Goal: Information Seeking & Learning: Check status

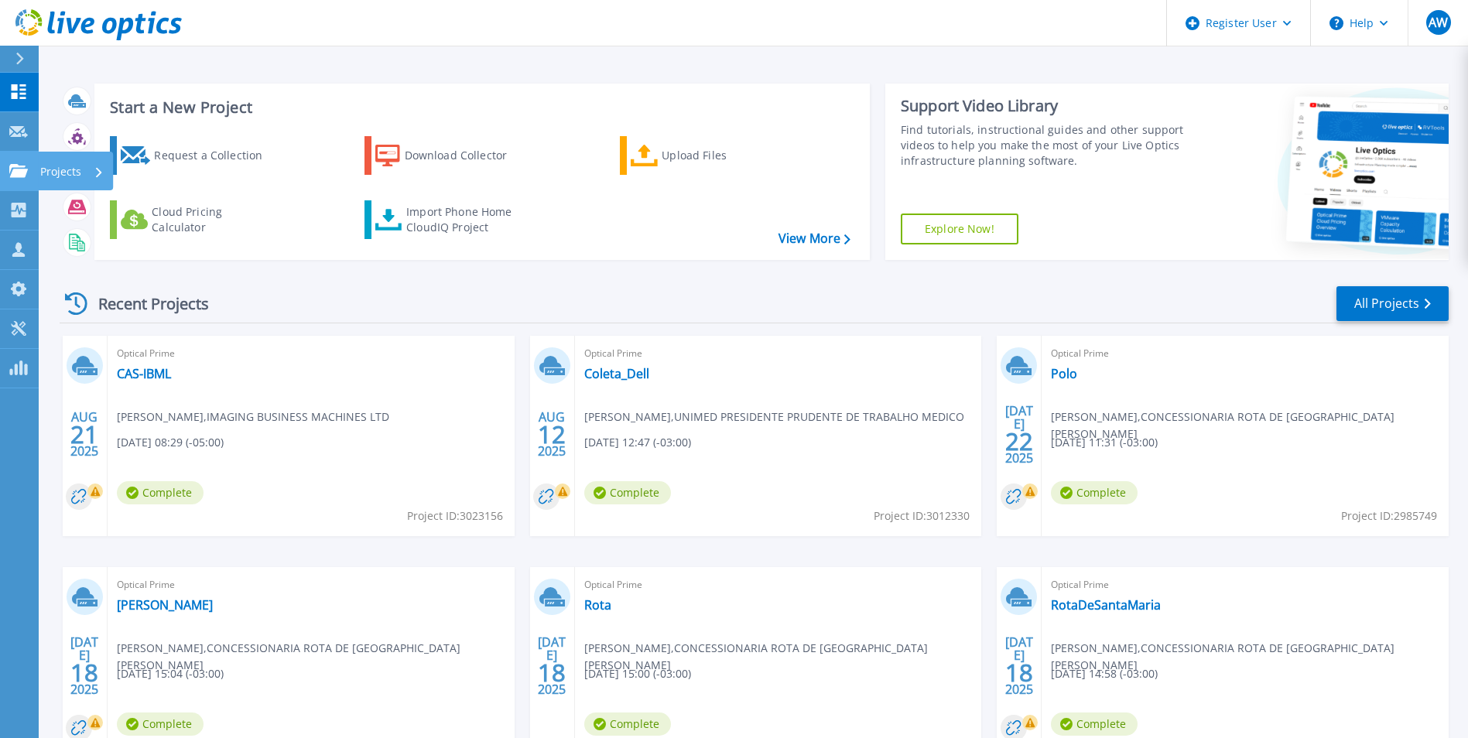
click at [9, 163] on link "Projects Projects" at bounding box center [19, 171] width 39 height 39
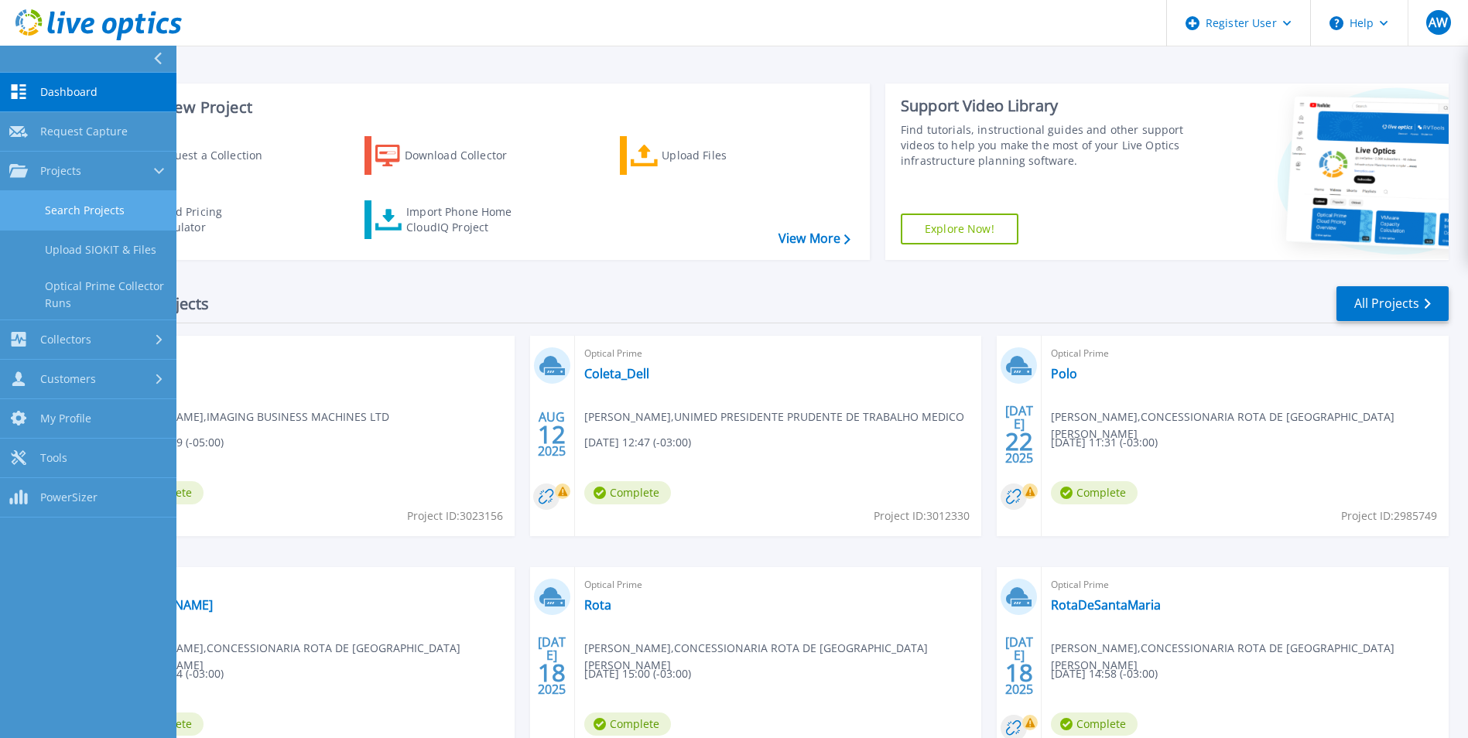
click at [70, 207] on link "Search Projects" at bounding box center [88, 210] width 176 height 39
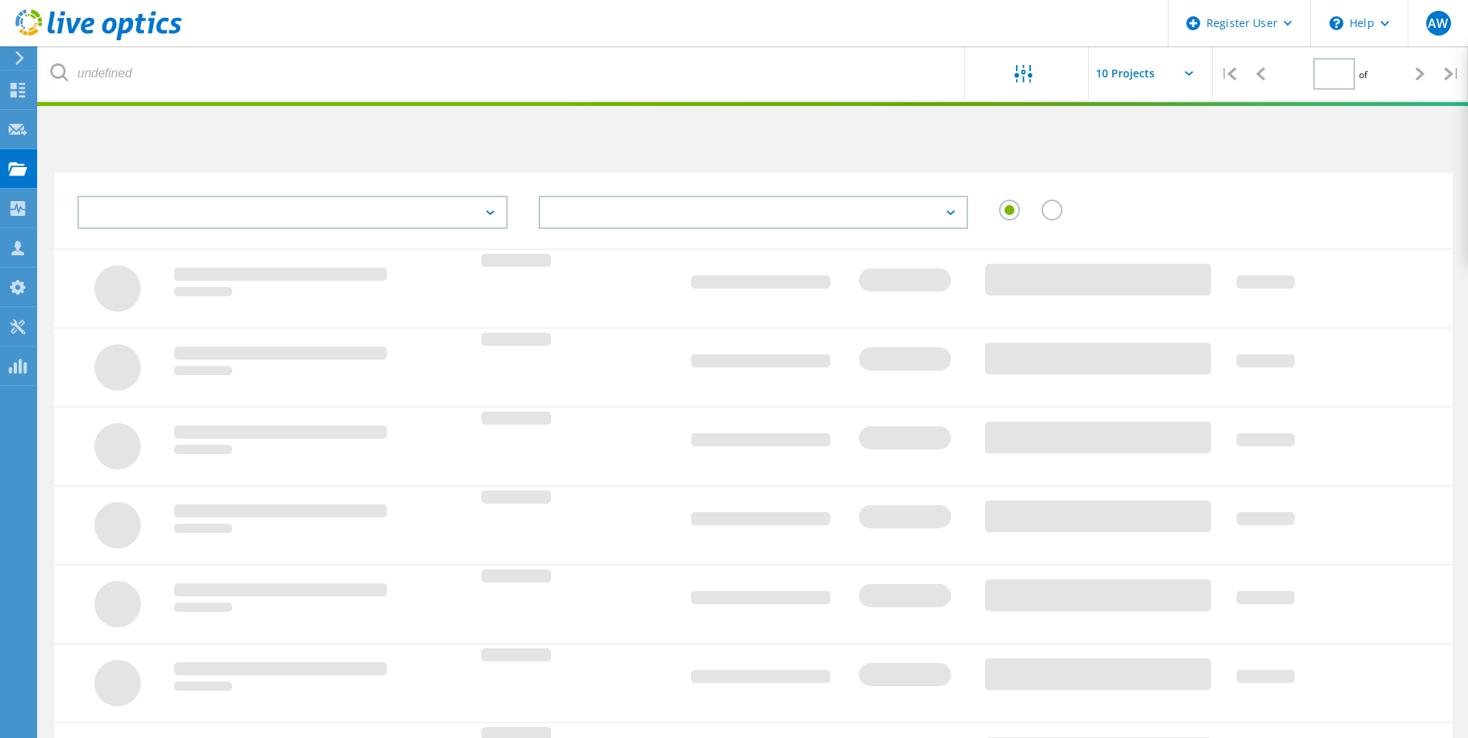
type input "1"
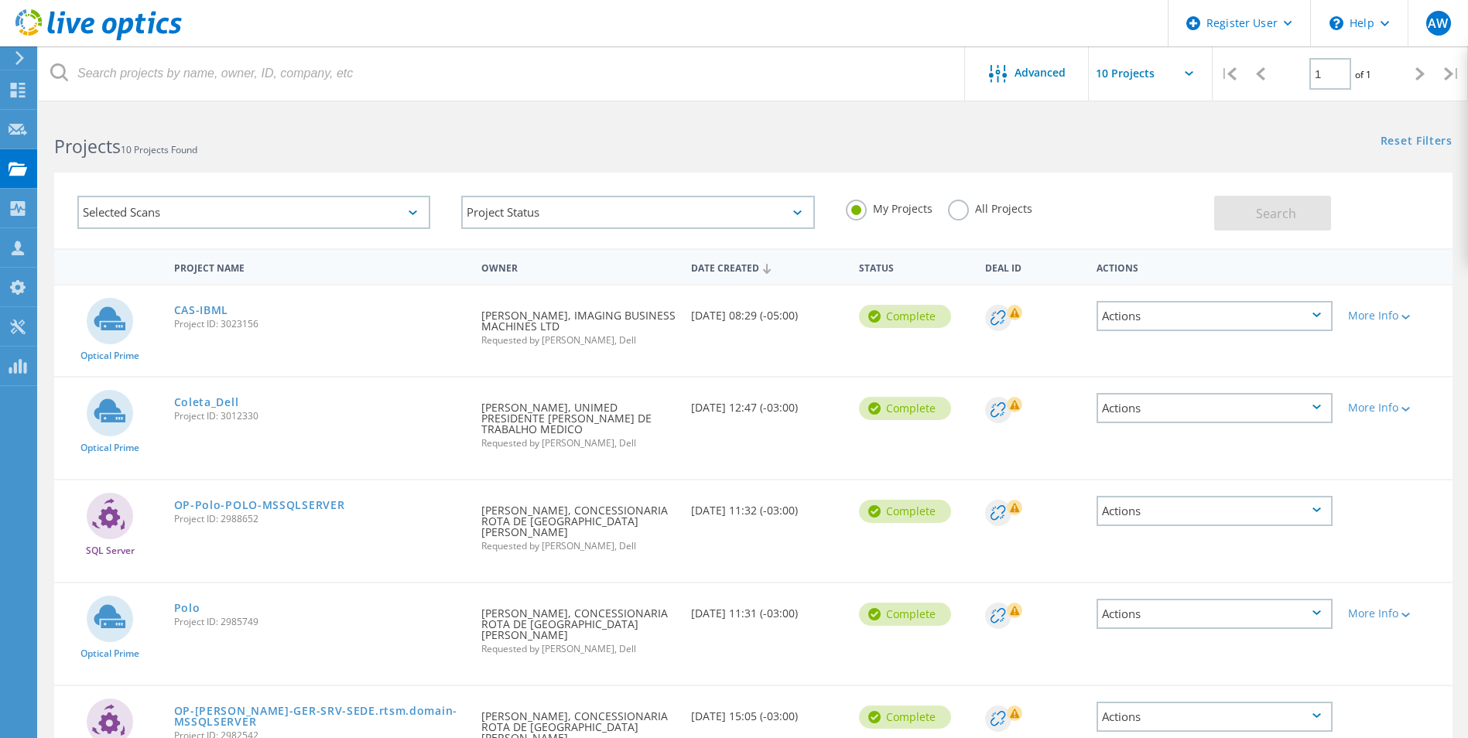
click at [211, 217] on div "Selected Scans" at bounding box center [253, 212] width 353 height 33
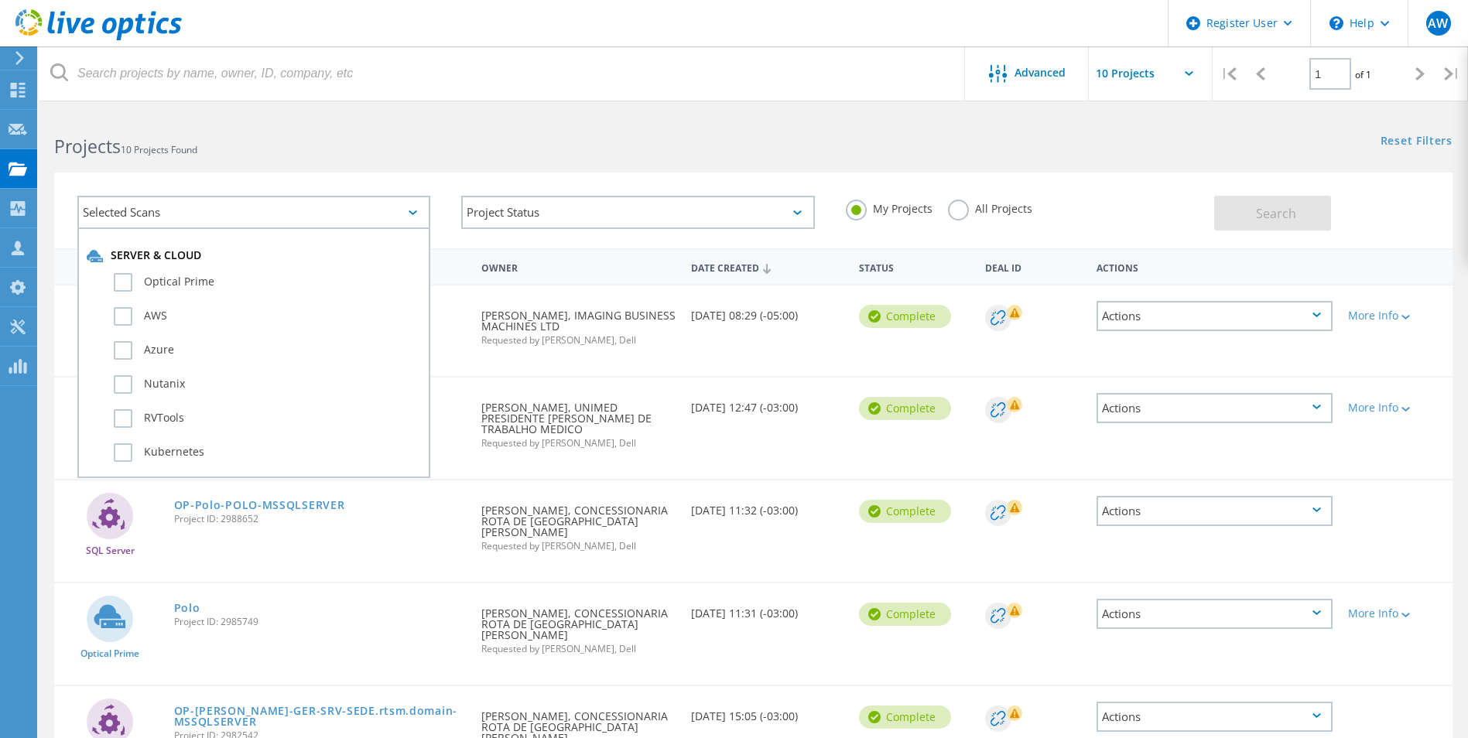
click at [255, 154] on h2 "Projects 10 Projects Found" at bounding box center [395, 147] width 683 height 26
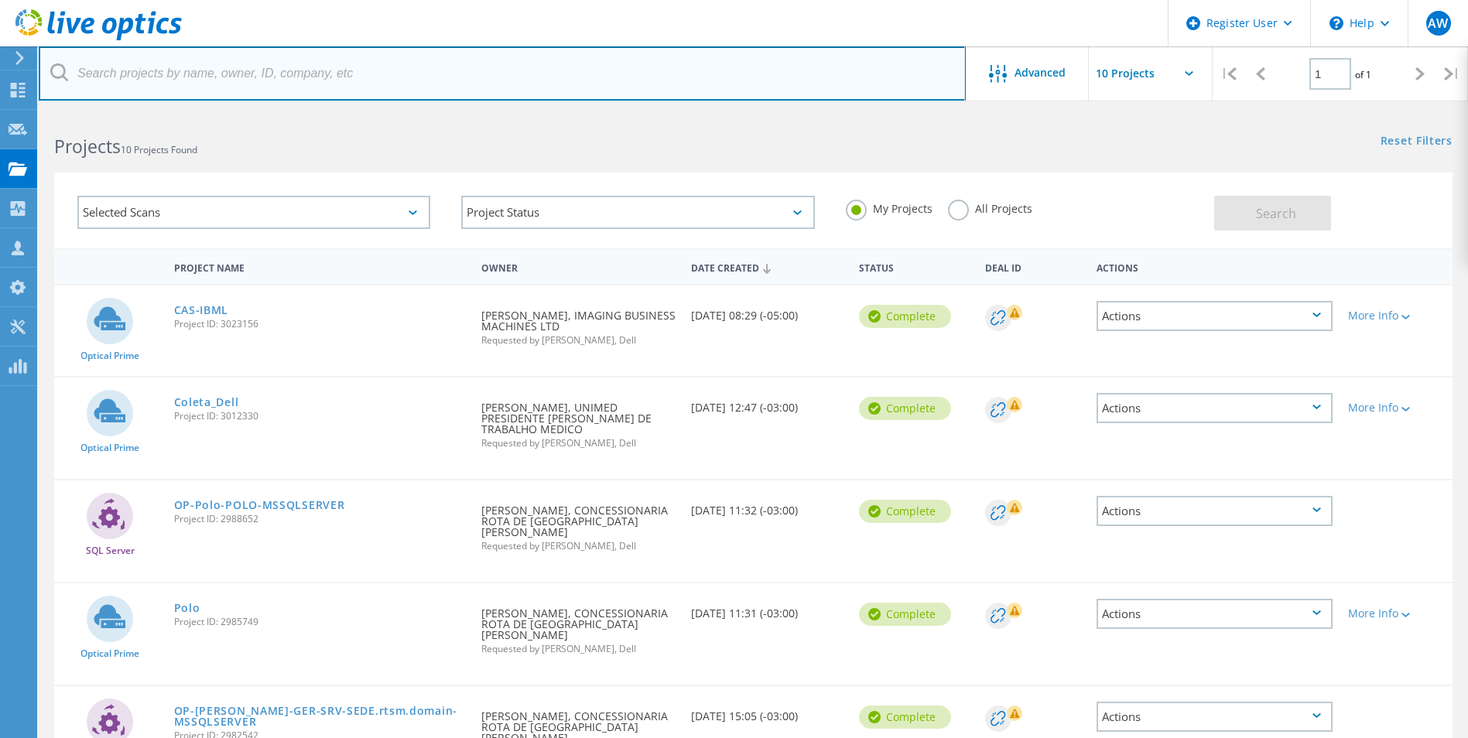
click at [193, 80] on input "text" at bounding box center [502, 73] width 927 height 54
paste input "claudio@itltech.com.br"
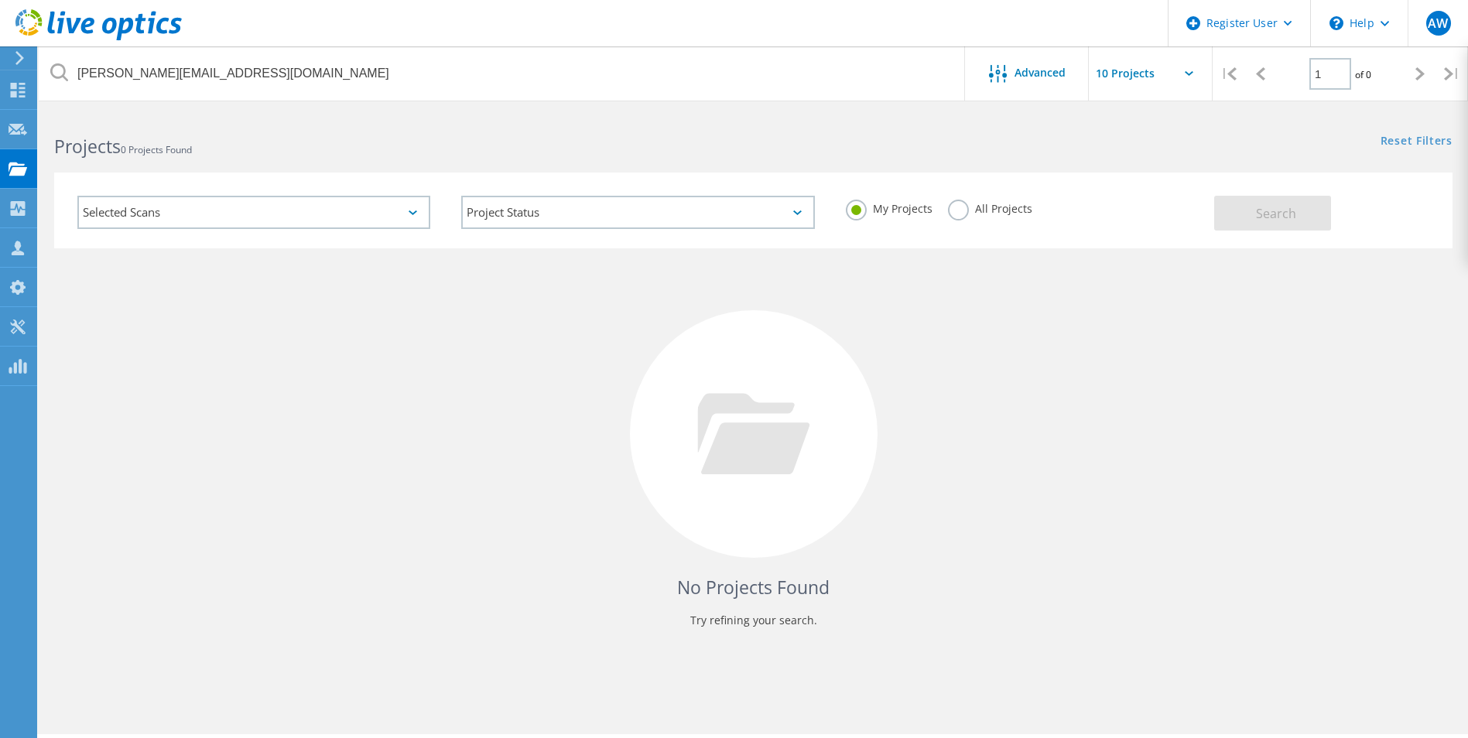
click at [950, 207] on label "All Projects" at bounding box center [990, 207] width 84 height 15
click at [0, 0] on input "All Projects" at bounding box center [0, 0] width 0 height 0
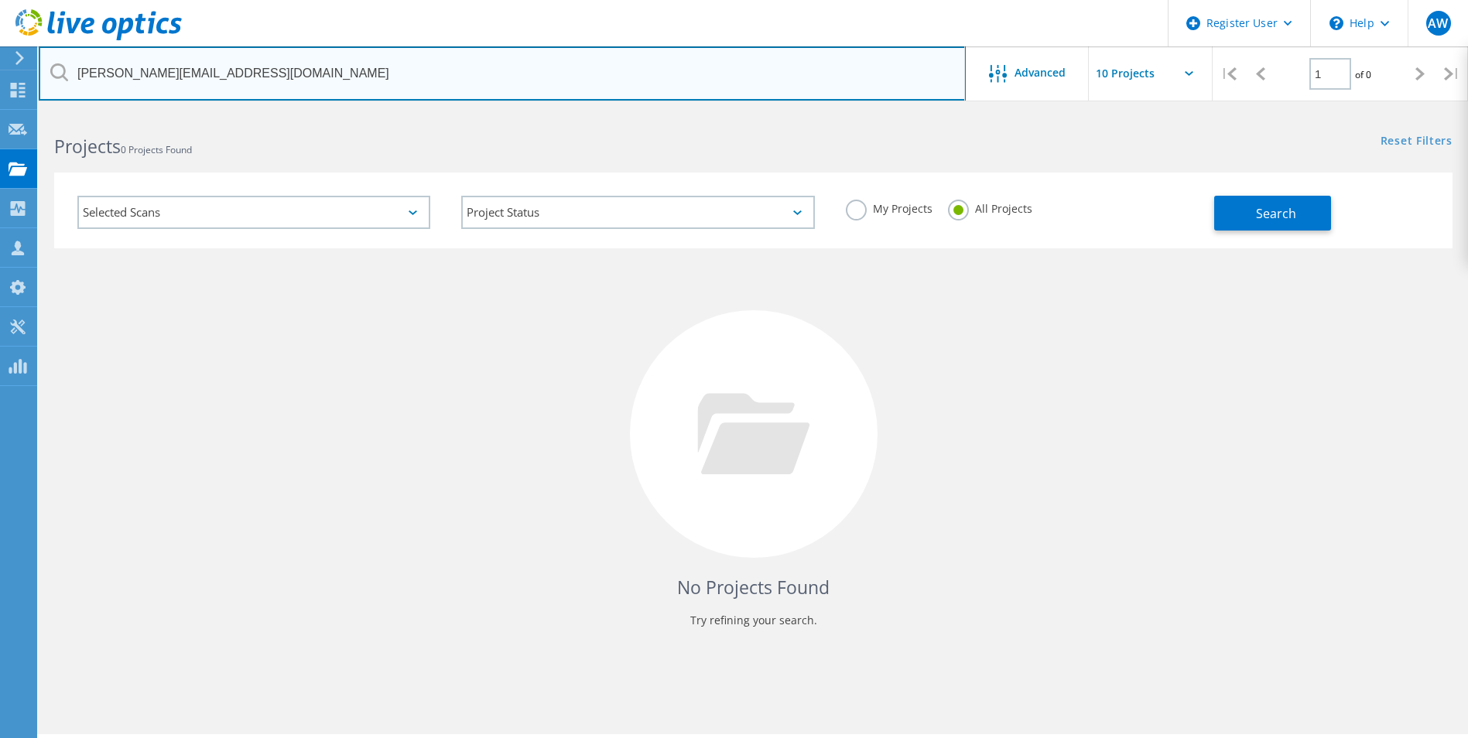
click at [266, 74] on input "claudio@itltech.com.br" at bounding box center [502, 73] width 927 height 54
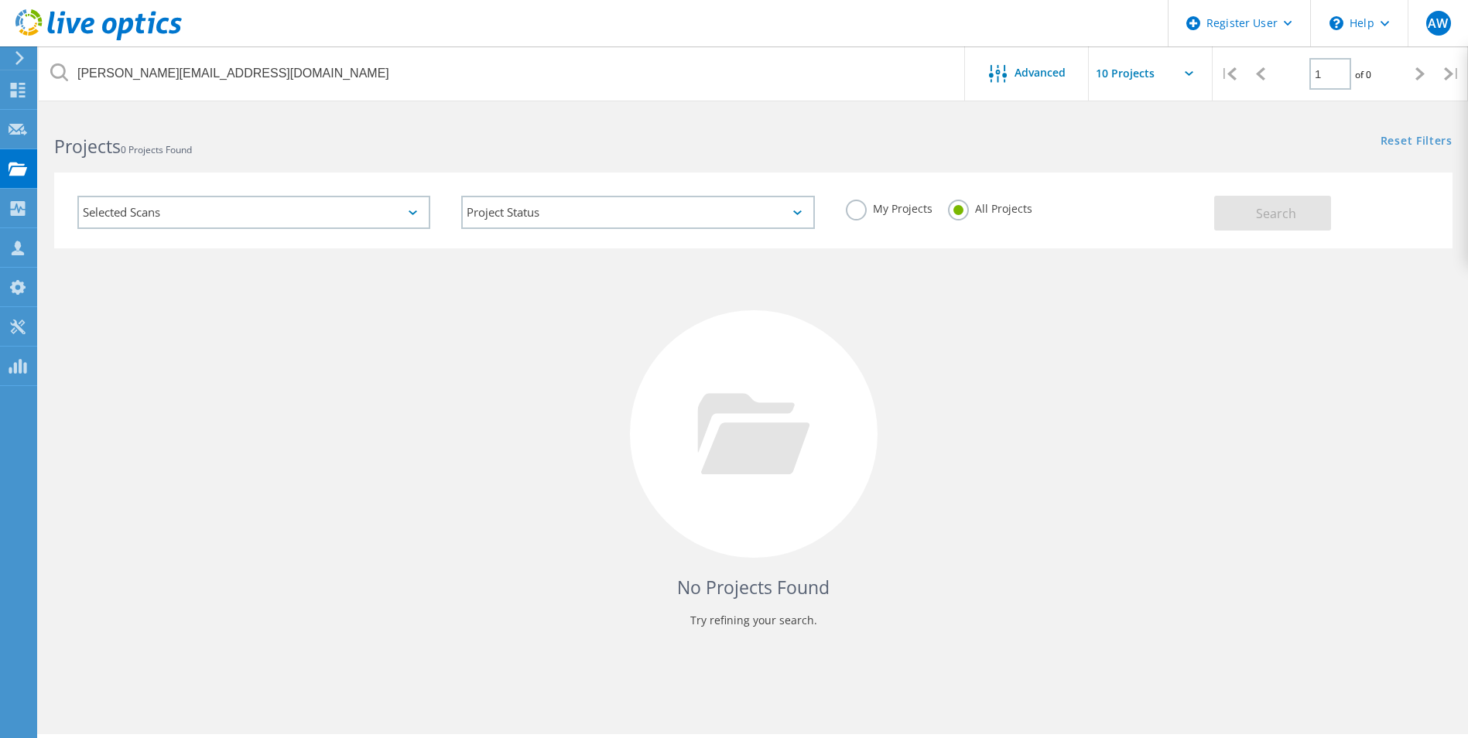
click at [409, 205] on div "Selected Scans" at bounding box center [253, 212] width 353 height 33
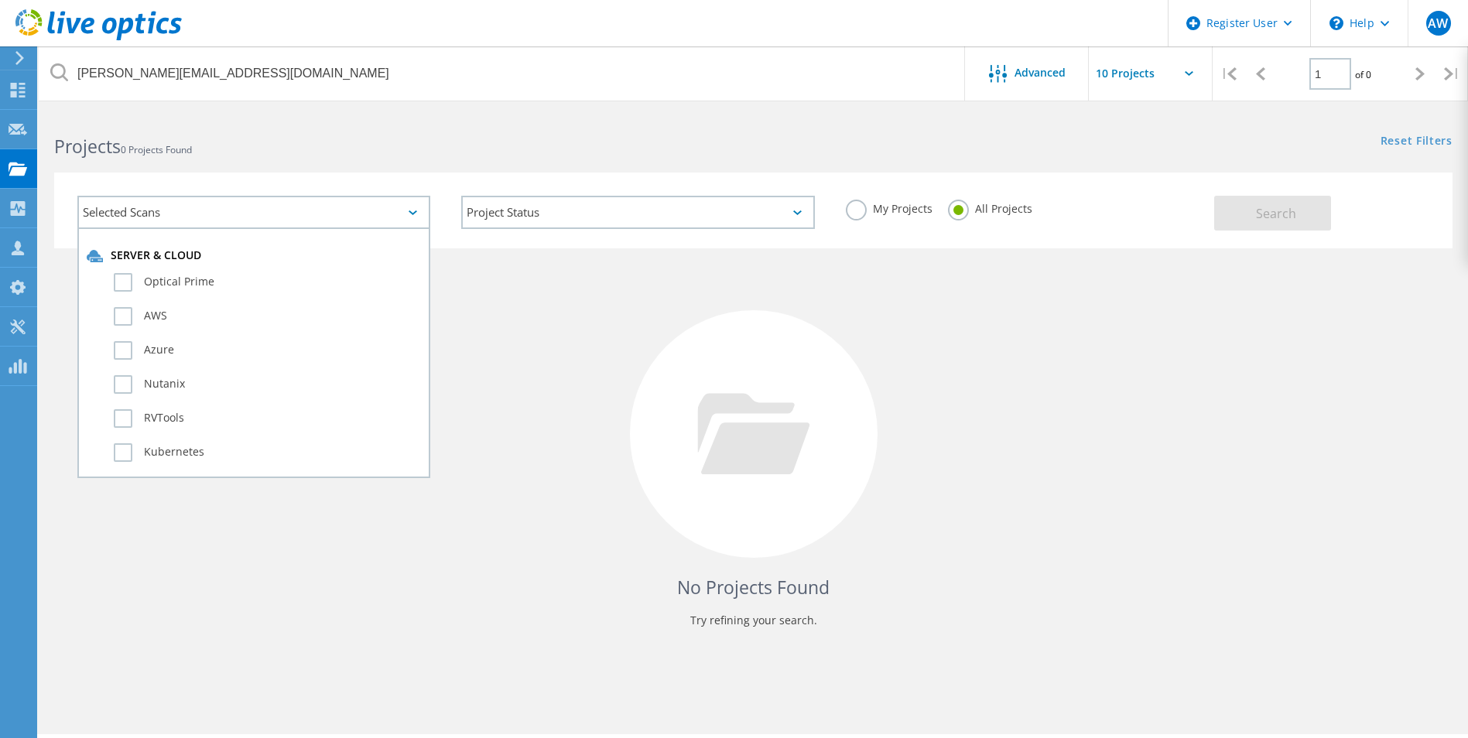
click at [409, 205] on div "Selected Scans" at bounding box center [253, 212] width 353 height 33
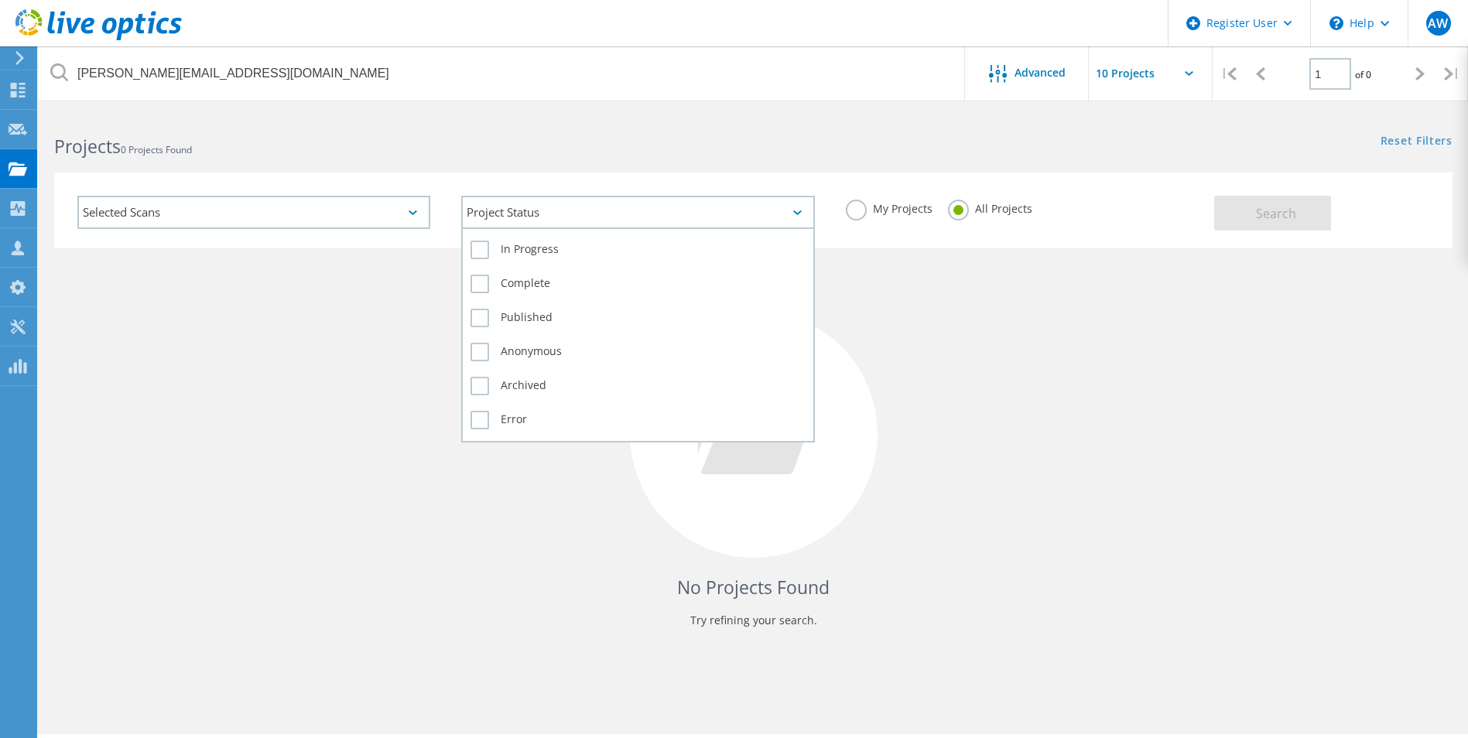
click at [796, 214] on icon at bounding box center [797, 212] width 9 height 5
click at [521, 259] on div "In Progress" at bounding box center [637, 254] width 334 height 34
click at [471, 248] on label "In Progress" at bounding box center [637, 250] width 334 height 19
click at [0, 0] on input "In Progress" at bounding box center [0, 0] width 0 height 0
click at [478, 287] on label "Complete" at bounding box center [637, 284] width 334 height 19
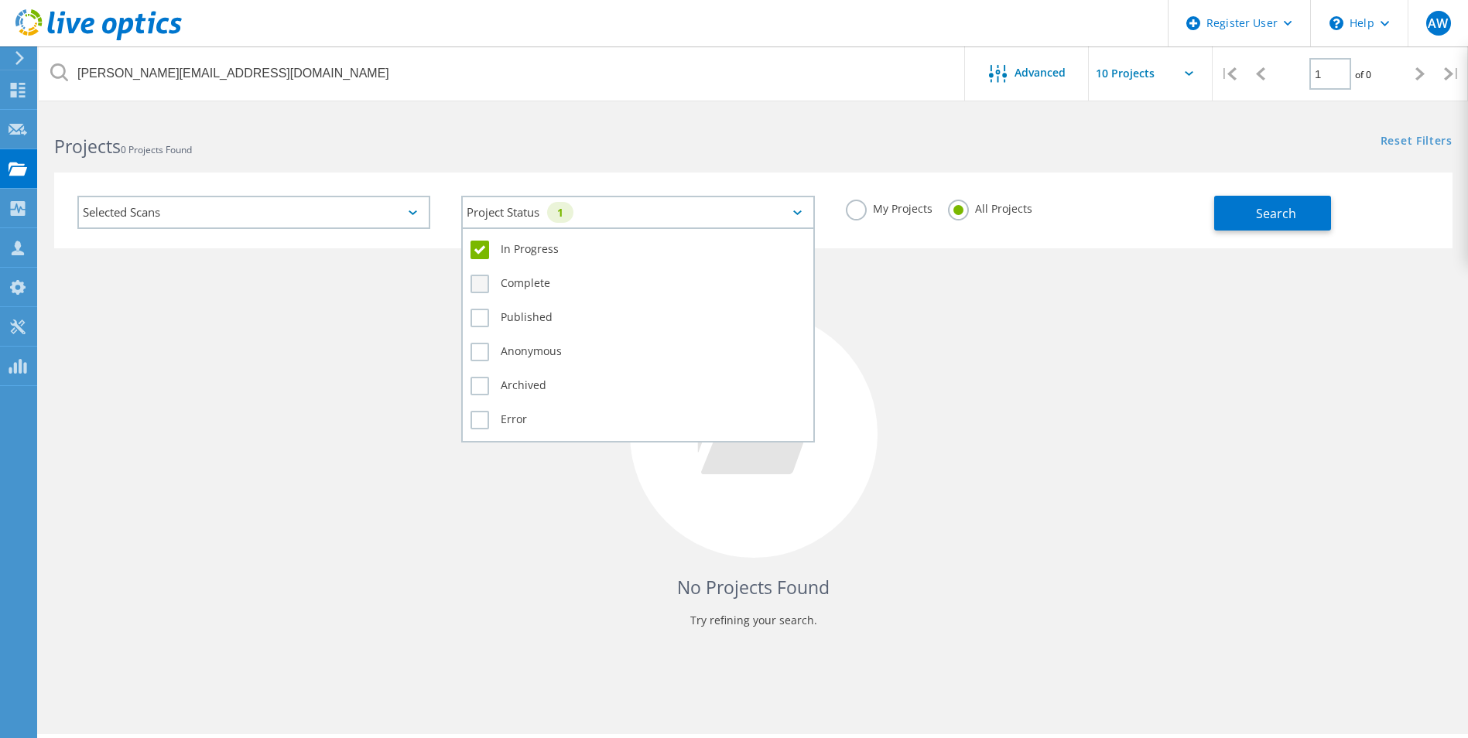
click at [0, 0] on input "Complete" at bounding box center [0, 0] width 0 height 0
click at [477, 328] on div "Published" at bounding box center [637, 322] width 334 height 34
click at [477, 317] on label "Published" at bounding box center [637, 318] width 334 height 19
click at [0, 0] on input "Published" at bounding box center [0, 0] width 0 height 0
click at [477, 350] on label "Anonymous" at bounding box center [637, 352] width 334 height 19
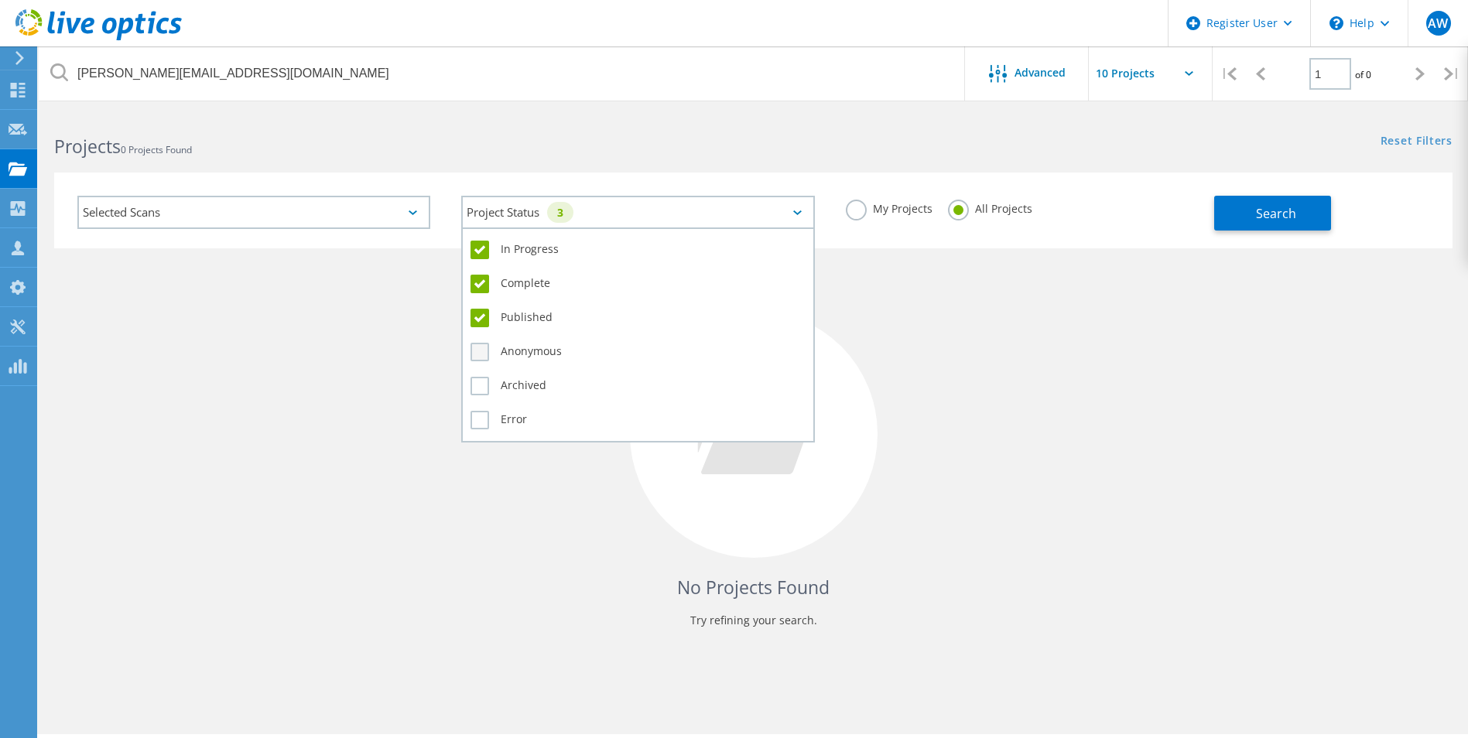
click at [0, 0] on input "Anonymous" at bounding box center [0, 0] width 0 height 0
click at [479, 384] on label "Archived" at bounding box center [637, 386] width 334 height 19
click at [0, 0] on input "Archived" at bounding box center [0, 0] width 0 height 0
click at [477, 423] on label "Error" at bounding box center [637, 420] width 334 height 19
click at [0, 0] on input "Error" at bounding box center [0, 0] width 0 height 0
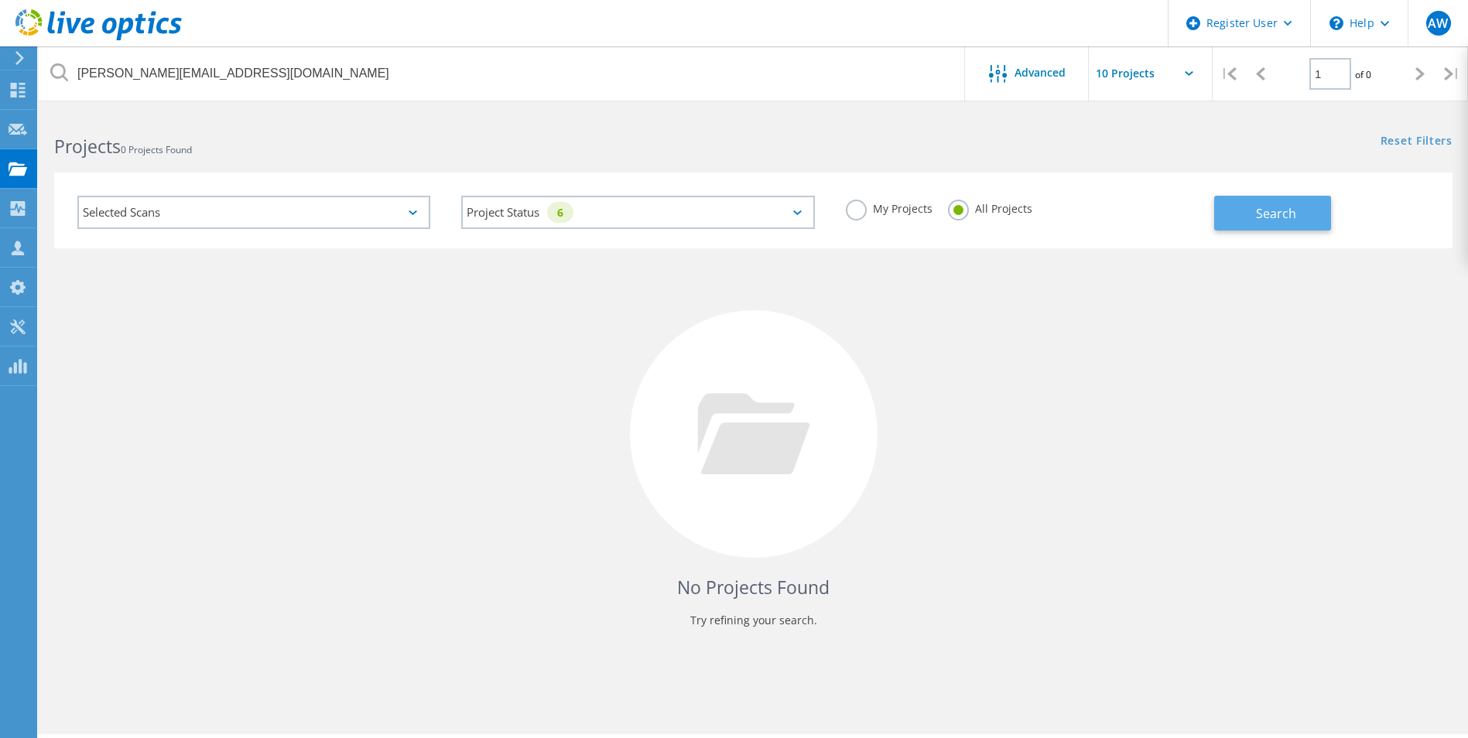
click at [1322, 202] on button "Search" at bounding box center [1272, 213] width 117 height 35
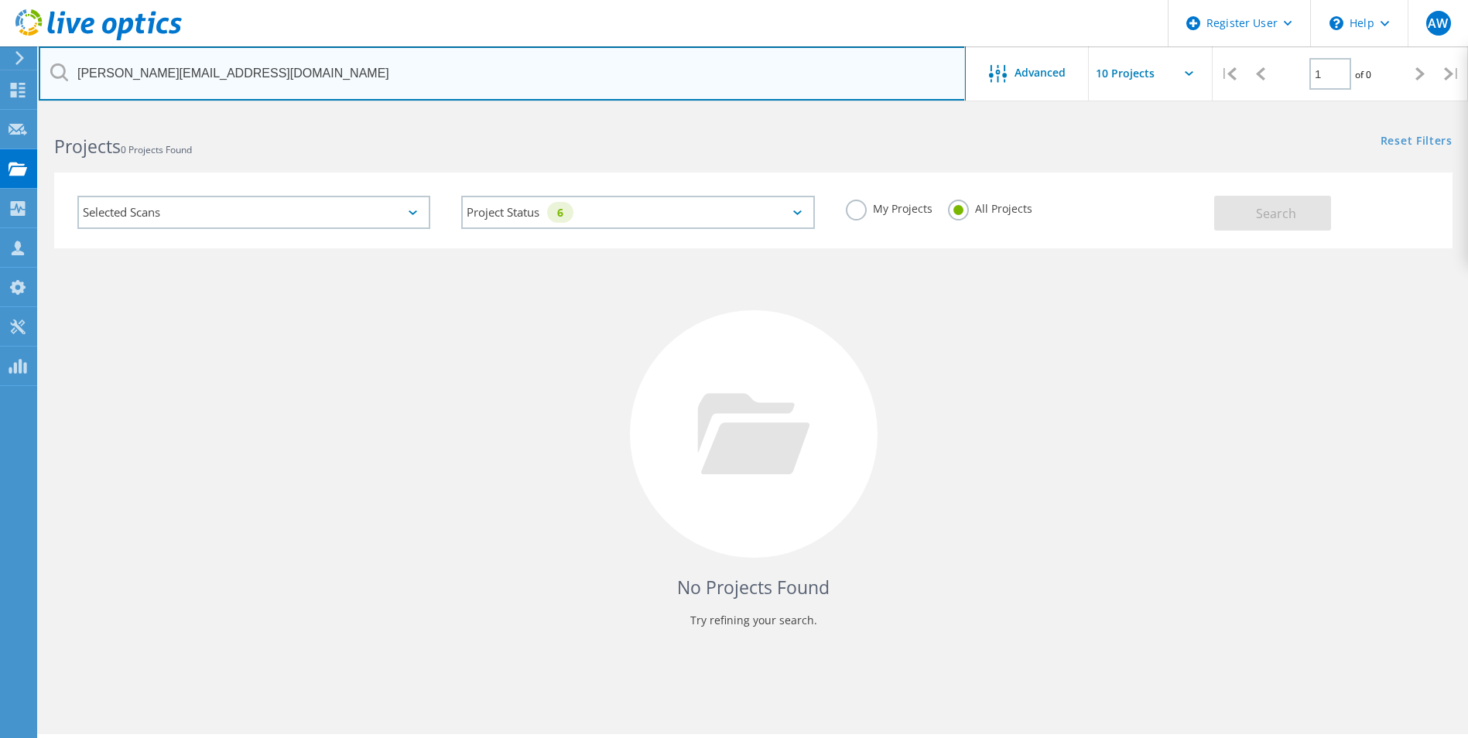
click at [234, 83] on input "claudio@itltech.com.br" at bounding box center [502, 73] width 927 height 54
drag, startPoint x: 234, startPoint y: 83, endPoint x: 26, endPoint y: 74, distance: 208.3
click at [26, 112] on div "Register User \n Help Explore Helpful Articles Contact Support AW Dell User Ana…" at bounding box center [734, 446] width 1468 height 669
paste input "marcelo.coelho@craftmulti.com"
type input "claudio@itltech.marcelo.coelho@craftmulti.com"
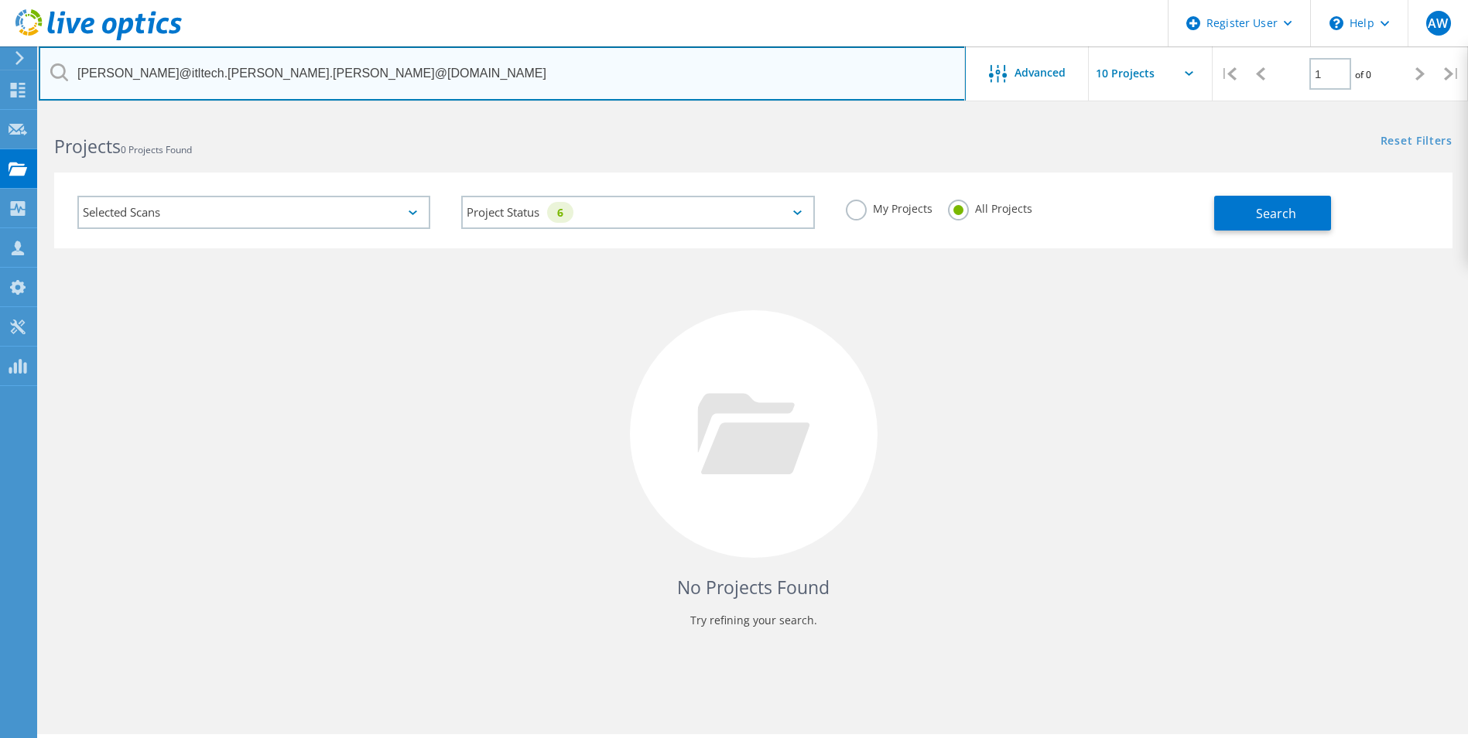
drag, startPoint x: 374, startPoint y: 79, endPoint x: -21, endPoint y: 101, distance: 395.3
click at [0, 101] on html "Register User \n Help Explore Helpful Articles Contact Support AW Dell User Ana…" at bounding box center [734, 390] width 1468 height 781
paste input "marcelo.coelho@craftmulti.com"
type input "marcelo.coelho@craftmulti.com"
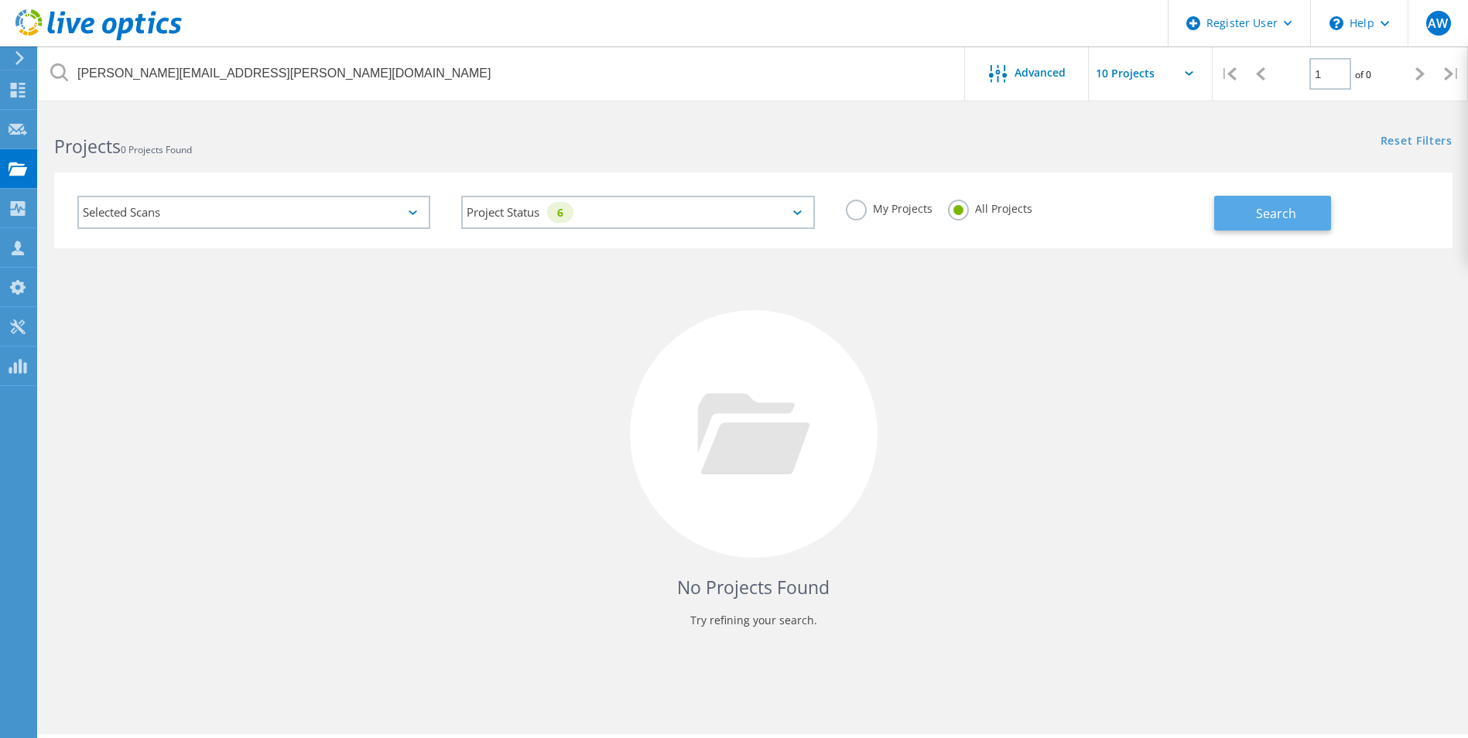
click at [1260, 206] on span "Search" at bounding box center [1276, 213] width 40 height 17
